Goal: Find specific page/section: Find specific page/section

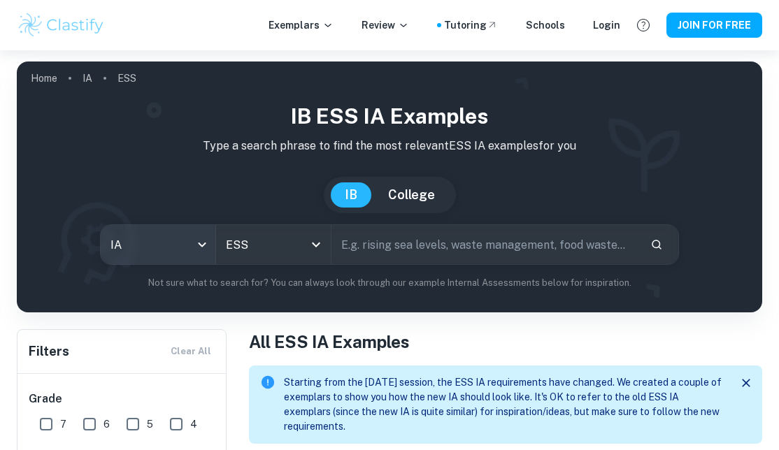
scroll to position [66, 0]
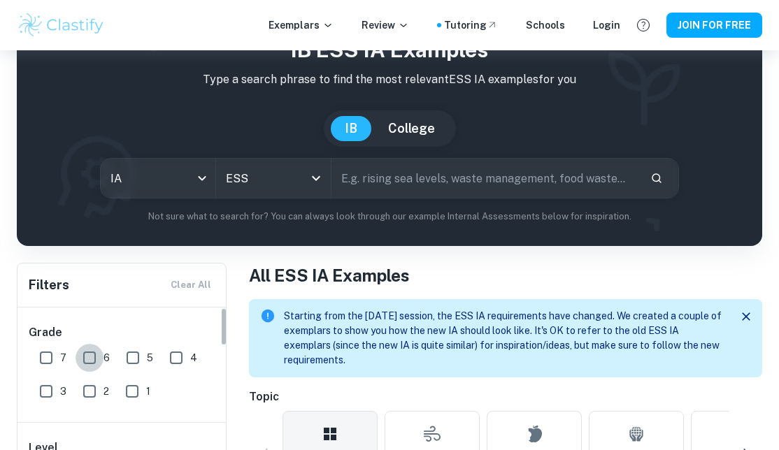
click at [89, 351] on input "6" at bounding box center [90, 358] width 28 height 28
checkbox input "true"
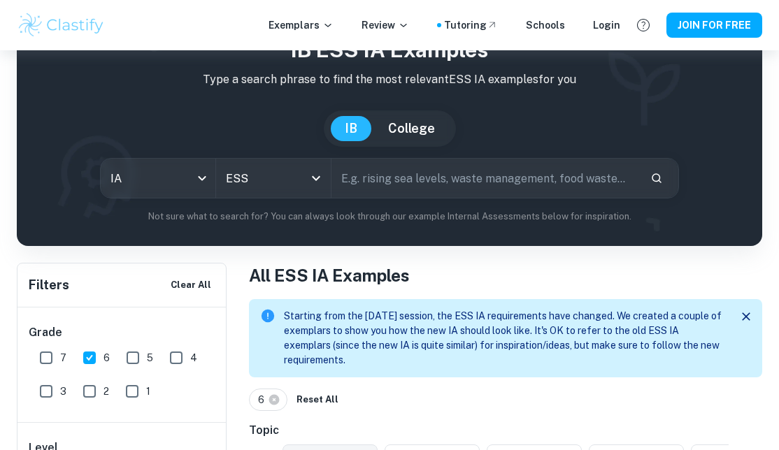
drag, startPoint x: 135, startPoint y: 359, endPoint x: 155, endPoint y: 373, distance: 25.0
click at [135, 359] on input "5" at bounding box center [133, 358] width 28 height 28
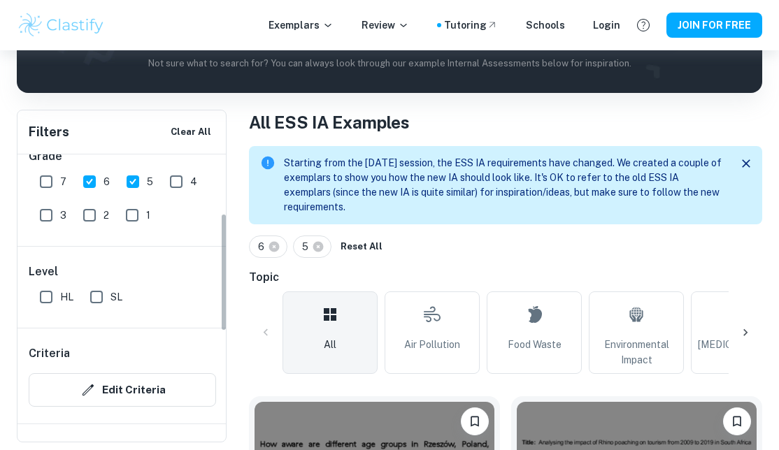
scroll to position [0, 0]
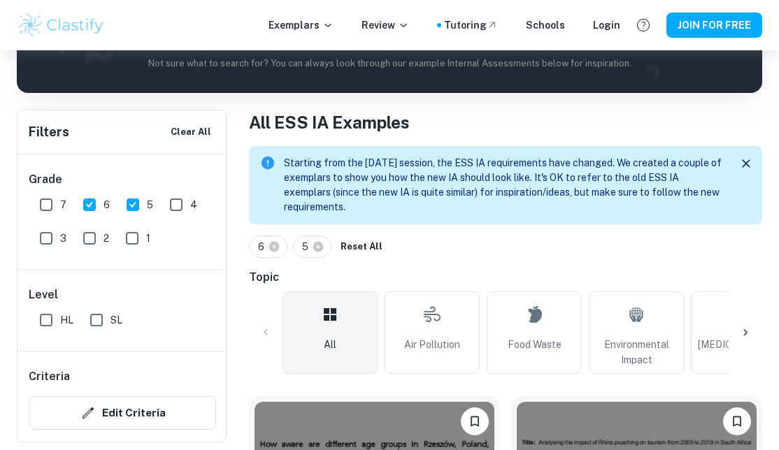
click at [129, 206] on input "5" at bounding box center [133, 205] width 28 height 28
checkbox input "false"
click at [94, 314] on input "SL" at bounding box center [96, 320] width 28 height 28
checkbox input "true"
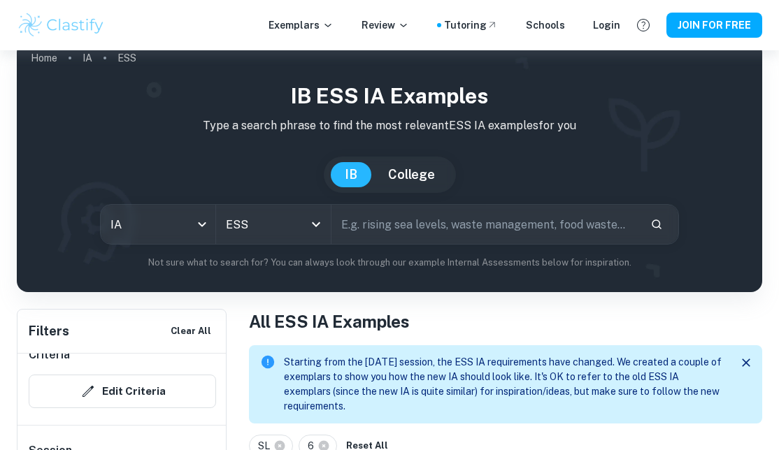
scroll to position [23, 0]
